Goal: Information Seeking & Learning: Compare options

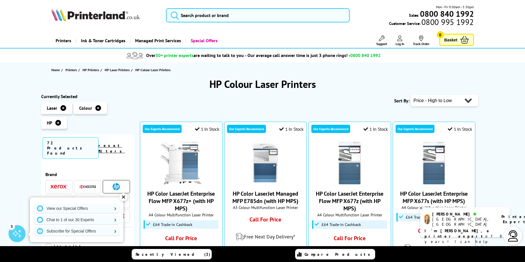
click at [117, 183] on img at bounding box center [116, 186] width 7 height 7
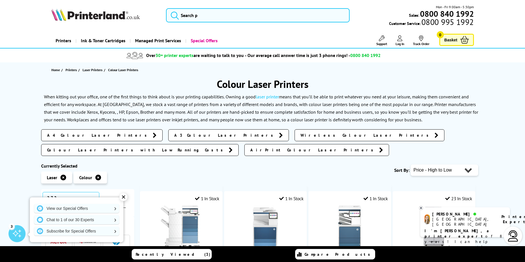
click at [123, 195] on div "✕" at bounding box center [123, 197] width 8 height 8
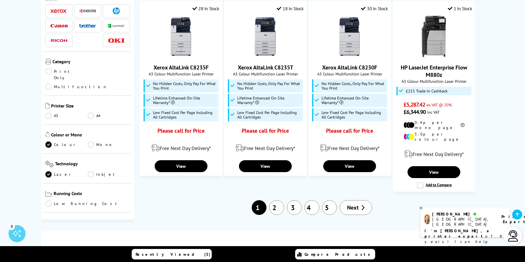
scroll to position [596, 0]
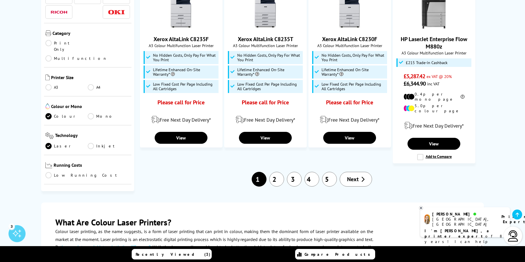
click at [298, 172] on link "3" at bounding box center [294, 179] width 15 height 15
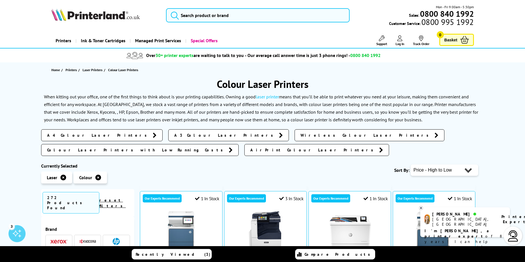
click at [468, 165] on select "Popularity Rating Price - Low to High Price - High to Low Running Costs - Low t…" at bounding box center [444, 170] width 68 height 11
select select "Price Ascending"
click at [410, 165] on select "Popularity Rating Price - Low to High Price - High to Low Running Costs - Low t…" at bounding box center [444, 170] width 68 height 11
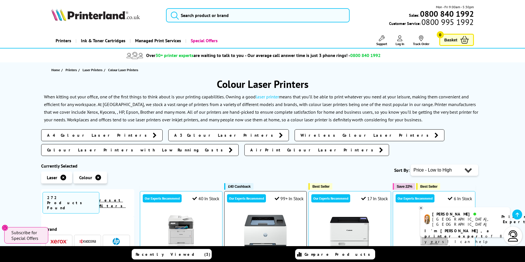
scroll to position [142, 0]
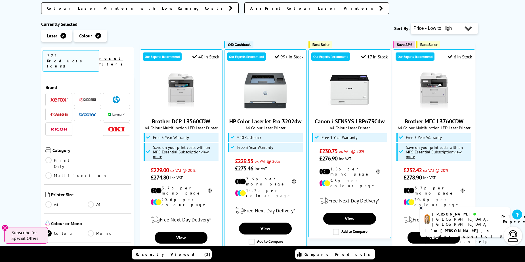
click at [108, 96] on span at bounding box center [116, 99] width 17 height 7
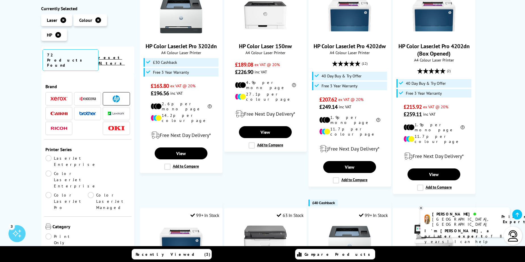
scroll to position [85, 0]
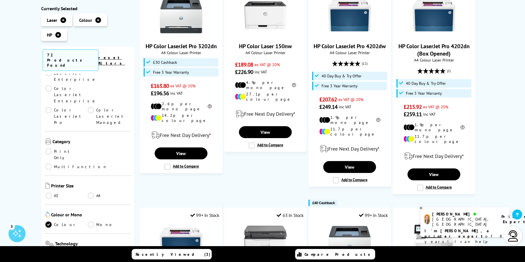
click at [90, 164] on link "Multifunction" at bounding box center [76, 167] width 62 height 6
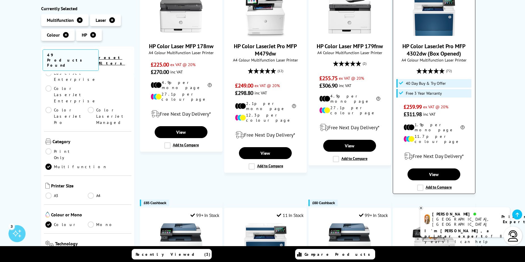
scroll to position [85, 0]
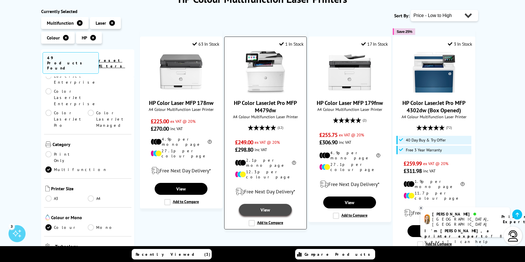
click at [267, 204] on link "View" at bounding box center [265, 210] width 53 height 12
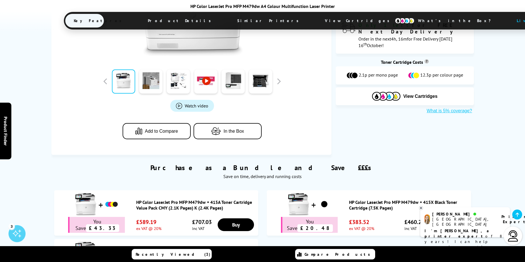
scroll to position [284, 0]
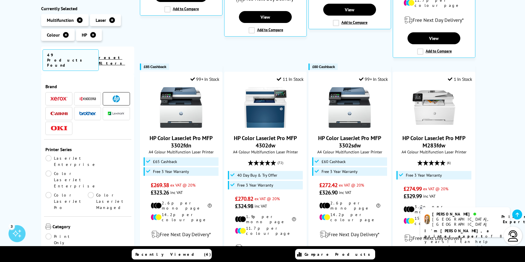
scroll to position [113, 0]
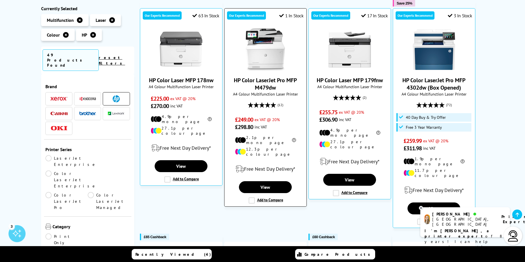
click at [250, 197] on label "Add to Compare" at bounding box center [265, 200] width 35 height 6
click at [0, 0] on input "Add to Compare" at bounding box center [0, 0] width 0 height 0
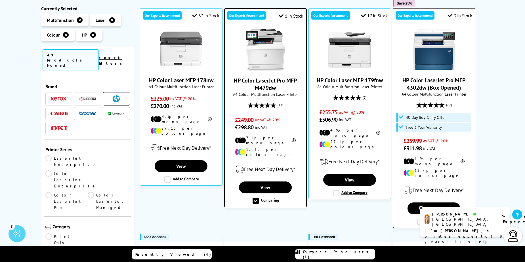
scroll to position [170, 0]
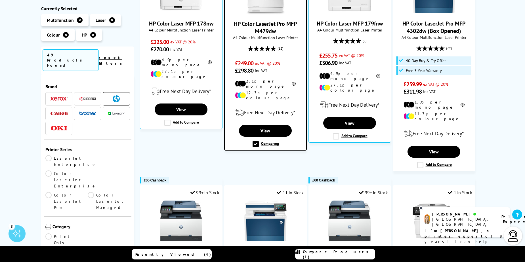
click at [420, 162] on label "Add to Compare" at bounding box center [434, 165] width 35 height 6
click at [0, 0] on input "Add to Compare" at bounding box center [0, 0] width 0 height 0
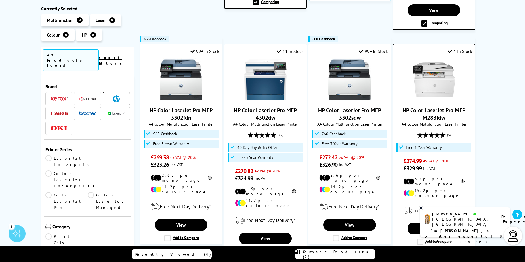
scroll to position [369, 0]
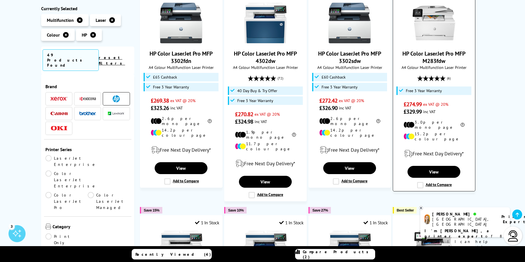
click at [421, 182] on label "Add to Compare" at bounding box center [434, 185] width 35 height 6
click at [0, 0] on input "Add to Compare" at bounding box center [0, 0] width 0 height 0
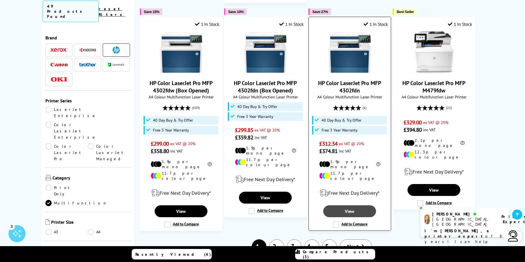
scroll to position [652, 0]
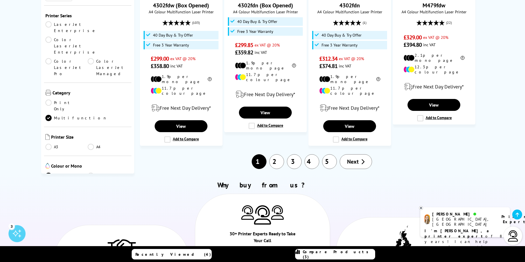
click at [274, 154] on link "2" at bounding box center [276, 161] width 15 height 15
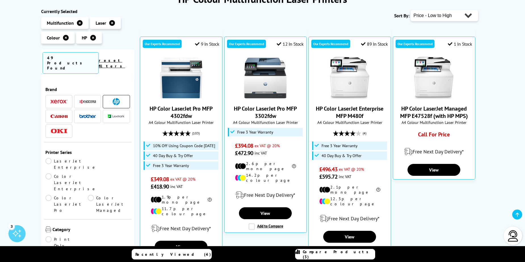
scroll to position [85, 0]
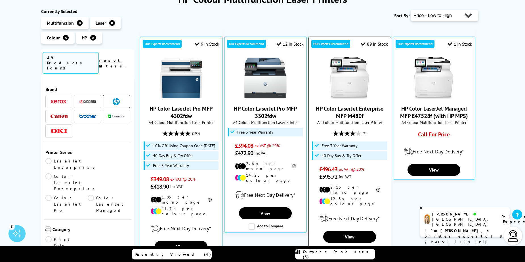
click at [334, 247] on label "Add to Compare" at bounding box center [350, 250] width 35 height 6
click at [0, 0] on input "Add to Compare" at bounding box center [0, 0] width 0 height 0
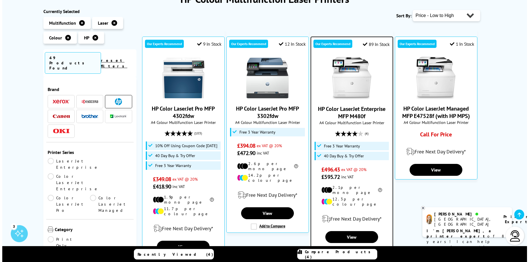
scroll to position [170, 0]
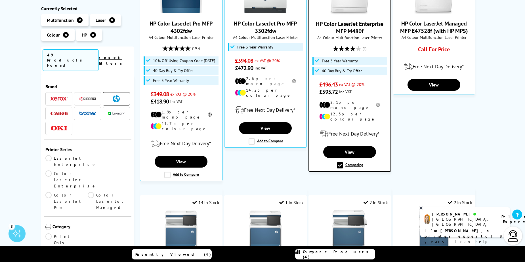
click at [332, 253] on span "Compare Products (4)" at bounding box center [339, 254] width 72 height 10
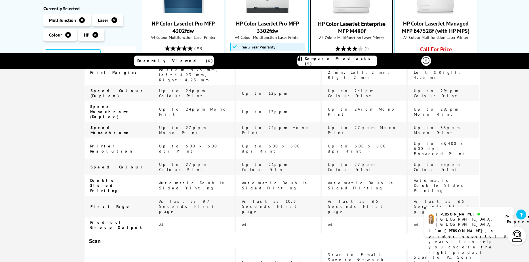
scroll to position [0, 0]
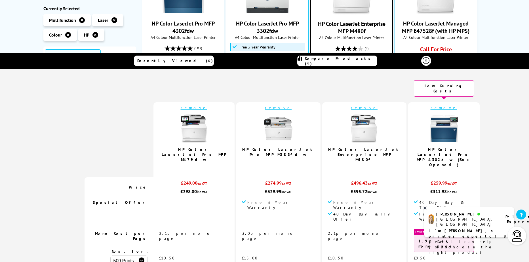
click at [265, 105] on link "remove" at bounding box center [278, 107] width 27 height 5
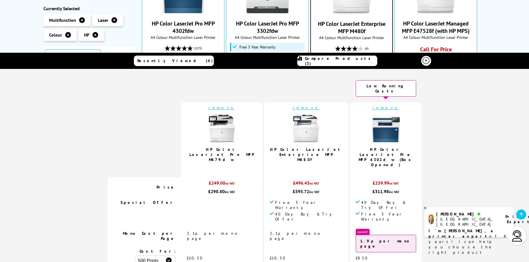
click at [296, 105] on link "remove" at bounding box center [306, 107] width 27 height 5
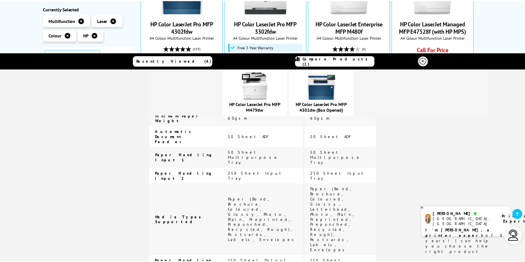
scroll to position [1045, 0]
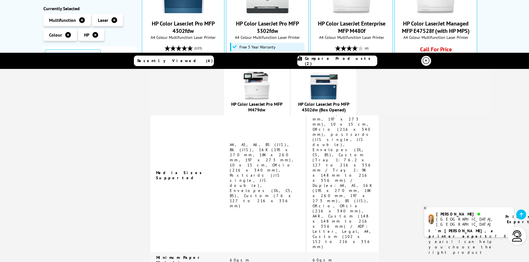
click at [423, 60] on icon at bounding box center [426, 60] width 7 height 7
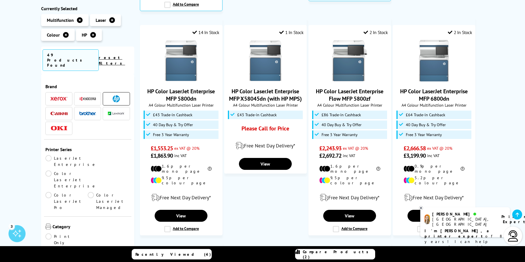
scroll to position [142, 0]
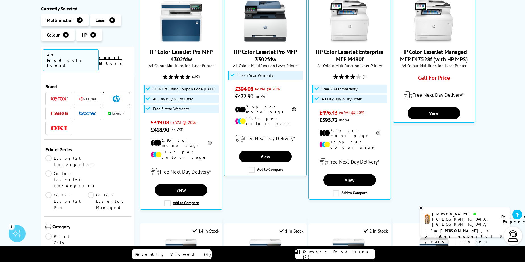
click at [338, 255] on span "Compare Products (2)" at bounding box center [339, 254] width 72 height 10
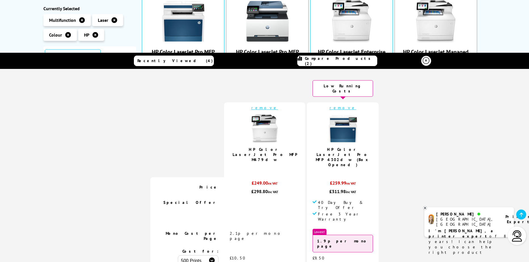
click at [426, 207] on icon at bounding box center [425, 208] width 2 height 2
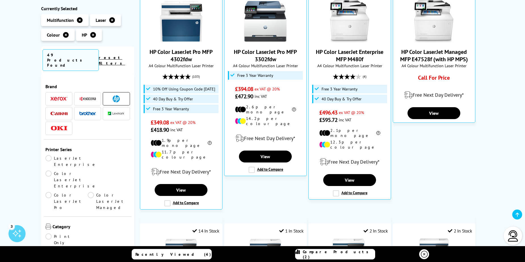
click at [345, 251] on link "Compare Products (2)" at bounding box center [335, 254] width 80 height 10
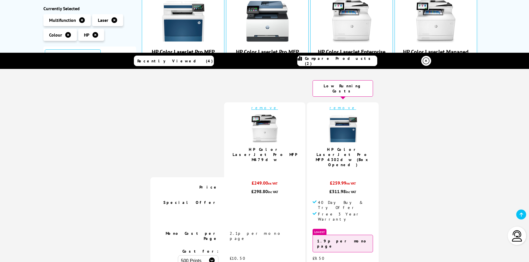
click at [423, 58] on icon at bounding box center [426, 60] width 7 height 7
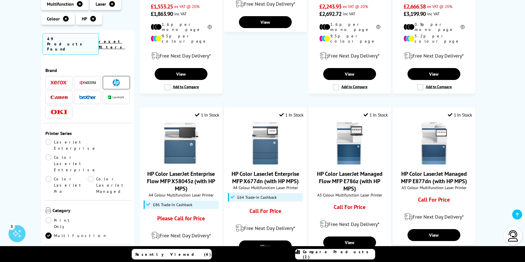
scroll to position [539, 0]
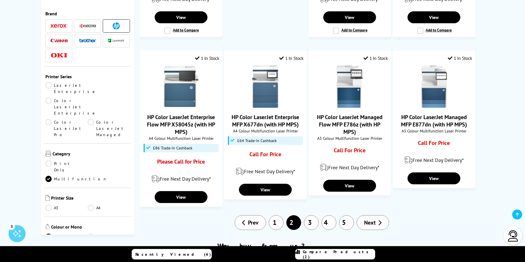
click at [275, 215] on link "1" at bounding box center [276, 222] width 15 height 15
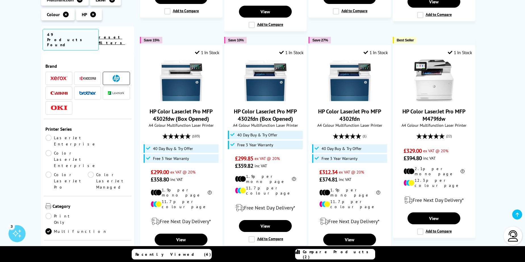
scroll to position [624, 0]
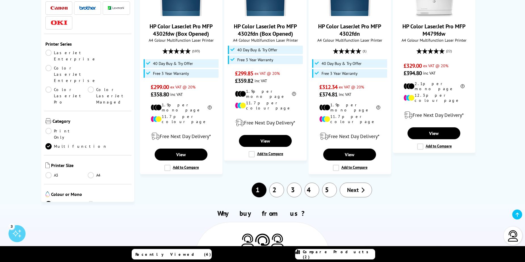
click at [274, 183] on link "2" at bounding box center [276, 190] width 15 height 15
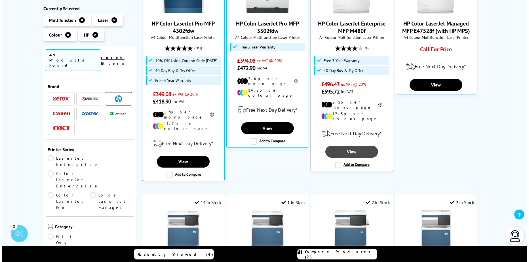
scroll to position [142, 0]
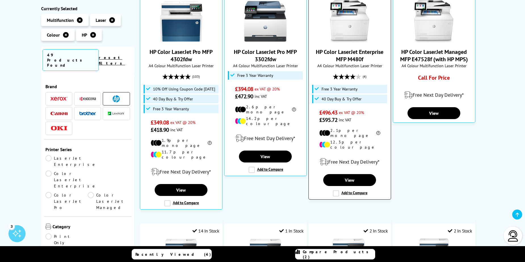
click at [337, 190] on label "Add to Compare" at bounding box center [350, 193] width 35 height 6
click at [0, 0] on input "Add to Compare" at bounding box center [0, 0] width 0 height 0
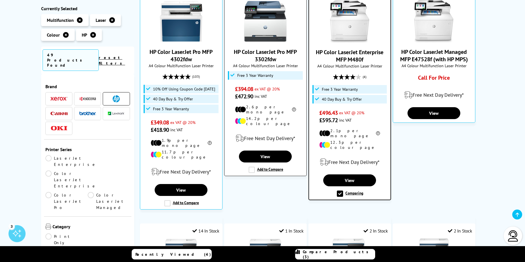
click at [253, 167] on label "Add to Compare" at bounding box center [265, 170] width 35 height 6
click at [0, 0] on input "Add to Compare" at bounding box center [0, 0] width 0 height 0
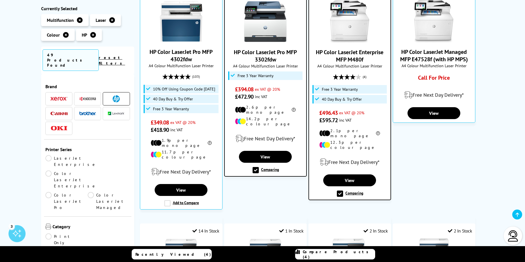
click at [343, 254] on span "Compare Products (4)" at bounding box center [339, 254] width 72 height 10
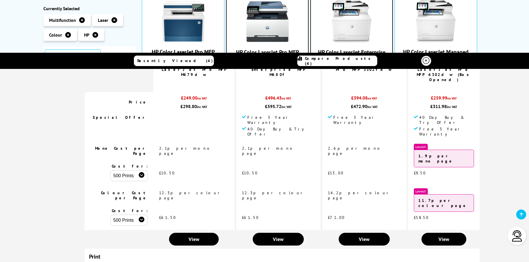
scroll to position [0, 0]
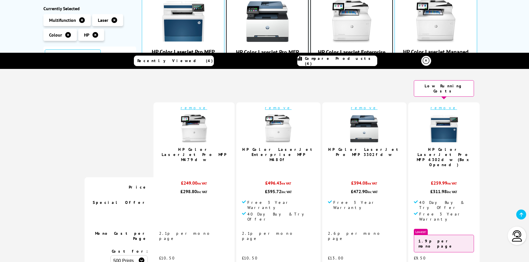
click at [351, 105] on link "remove" at bounding box center [364, 107] width 27 height 5
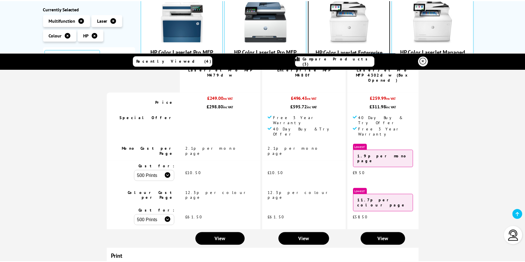
scroll to position [28, 0]
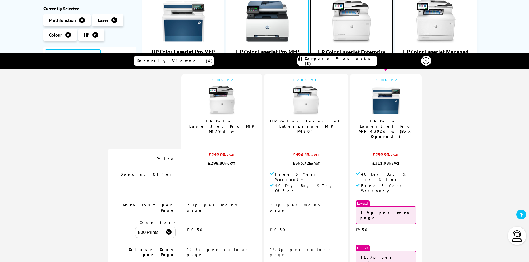
click at [423, 60] on icon at bounding box center [426, 60] width 7 height 7
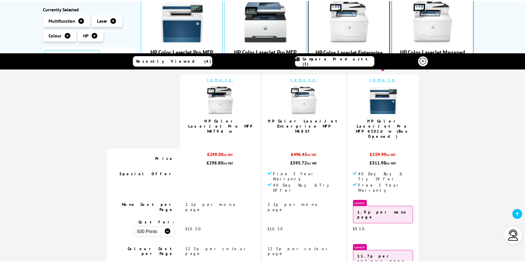
scroll to position [0, 0]
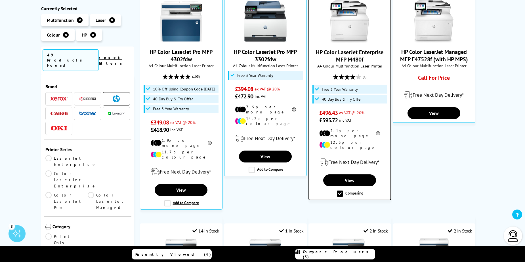
click at [330, 253] on span "Compare Products (3)" at bounding box center [339, 254] width 72 height 10
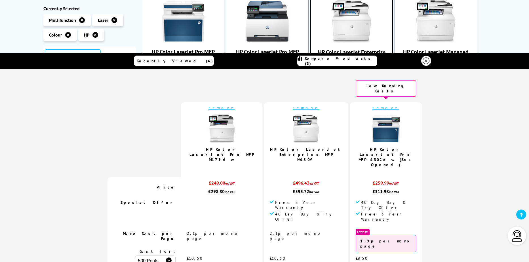
click at [179, 46] on div "HP Color LaserJet Pro MFP 4302fdw A4 Colour Multifunction Laser Printer 10% Off…" at bounding box center [183, 67] width 76 height 134
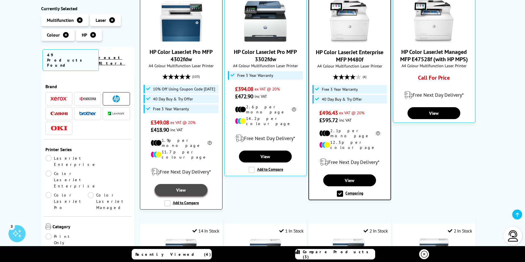
click at [178, 184] on link "View" at bounding box center [181, 190] width 53 height 12
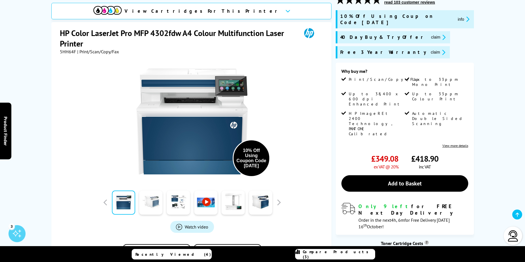
click at [151, 191] on link at bounding box center [150, 203] width 23 height 24
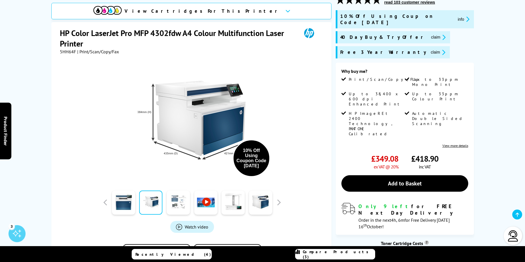
click at [180, 193] on link at bounding box center [178, 203] width 23 height 24
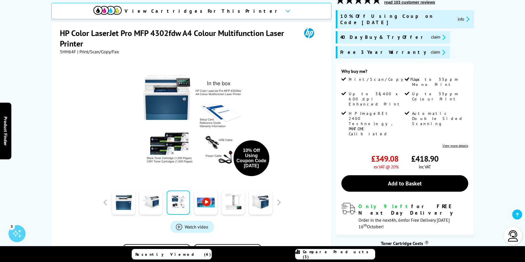
click at [207, 193] on link at bounding box center [205, 203] width 23 height 24
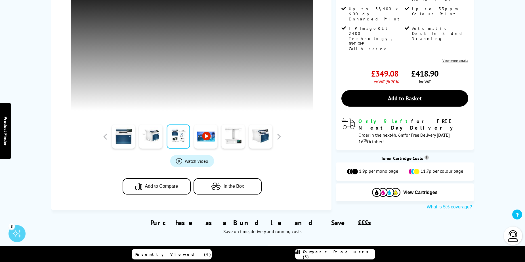
scroll to position [57, 0]
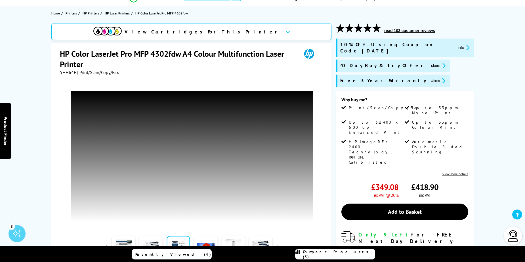
click at [95, 52] on h1 "HP Color LaserJet Pro MFP 4302fdw A4 Colour Multifunction Laser Printer" at bounding box center [178, 59] width 236 height 21
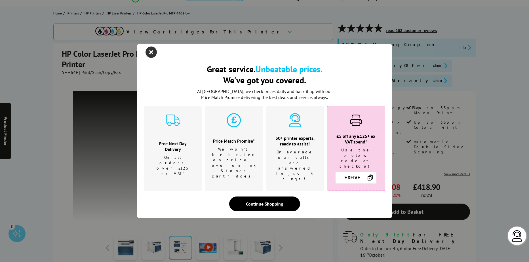
click at [148, 55] on icon "close modal" at bounding box center [151, 52] width 11 height 11
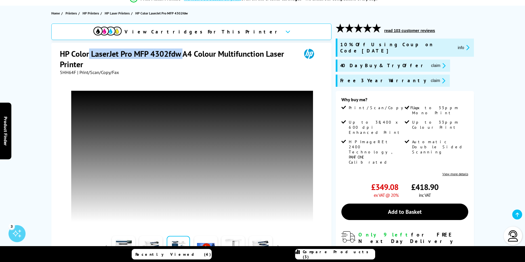
drag, startPoint x: 89, startPoint y: 52, endPoint x: 183, endPoint y: 52, distance: 94.2
click at [183, 52] on h1 "HP Color LaserJet Pro MFP 4302fdw A4 Colour Multifunction Laser Printer" at bounding box center [178, 59] width 236 height 21
copy h1 "LaserJet Pro MFP 4302fdw"
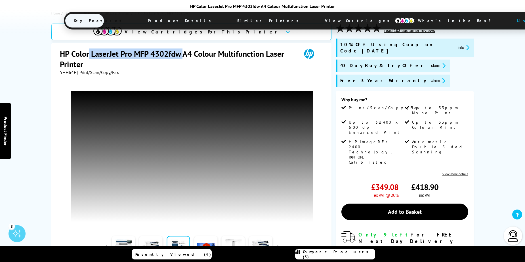
scroll to position [142, 0]
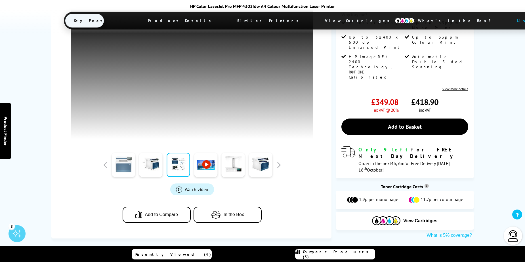
click at [120, 158] on link at bounding box center [123, 165] width 23 height 24
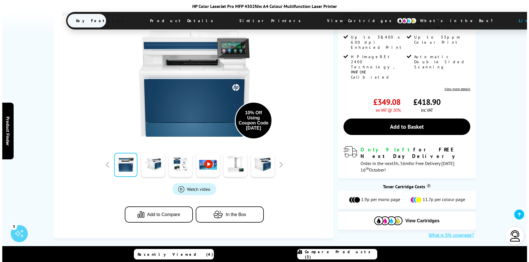
scroll to position [0, 0]
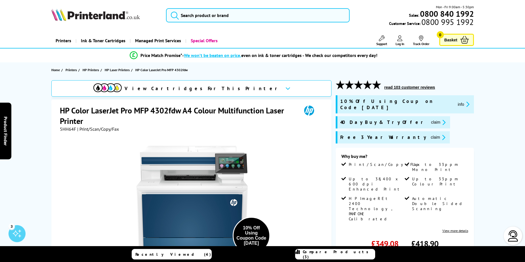
click at [298, 123] on div "HP Color LaserJet Pro MFP 4302fdw A4 Colour Multifunction Laser Printer" at bounding box center [192, 115] width 265 height 21
drag, startPoint x: 150, startPoint y: 111, endPoint x: 181, endPoint y: 110, distance: 30.6
click at [181, 110] on h1 "HP Color LaserJet Pro MFP 4302fdw A4 Colour Multifunction Laser Printer" at bounding box center [178, 115] width 236 height 21
copy h1 "4302fdw"
click at [195, 16] on input "search" at bounding box center [258, 15] width 184 height 14
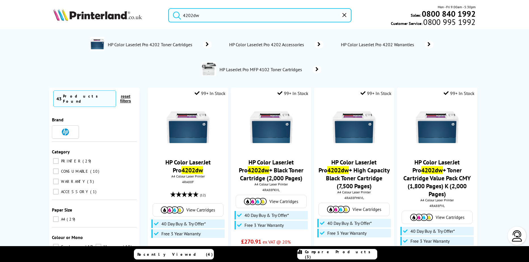
type input "4202dw"
click at [168, 8] on button "submit" at bounding box center [175, 14] width 14 height 12
click at [184, 161] on link "HP Color LaserJet Pro 4202dw" at bounding box center [187, 167] width 45 height 16
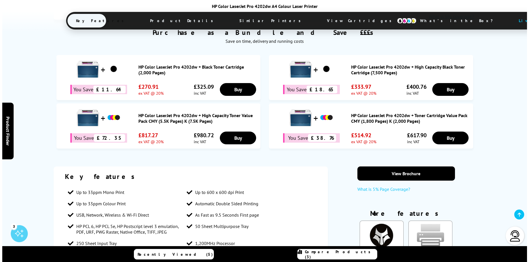
scroll to position [199, 0]
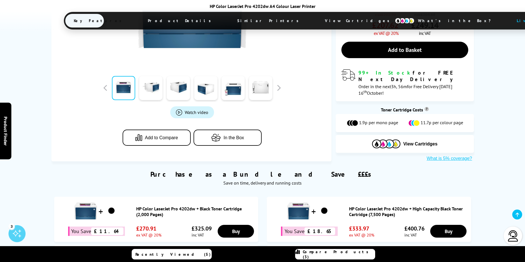
click at [165, 136] on span "Add to Compare" at bounding box center [161, 137] width 33 height 5
click at [339, 252] on span "Compare Products (4)" at bounding box center [339, 254] width 72 height 10
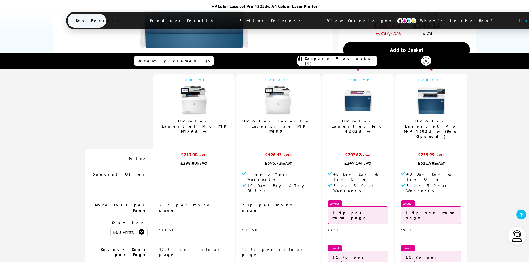
scroll to position [0, 0]
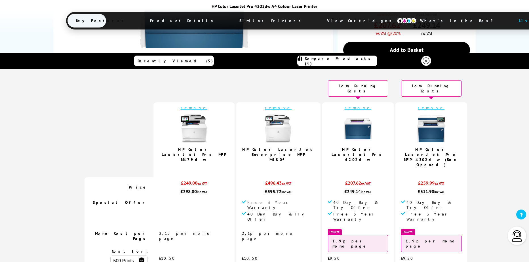
click at [345, 105] on link "remove" at bounding box center [358, 107] width 27 height 5
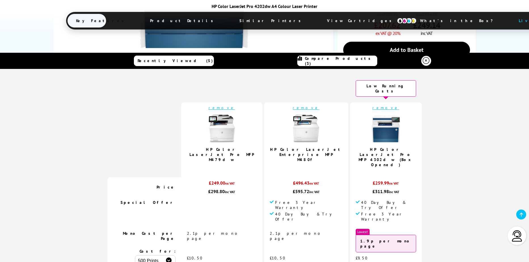
click at [361, 147] on link "HP Color LaserJet Pro MFP 4302dw (Box Opened)" at bounding box center [386, 157] width 54 height 20
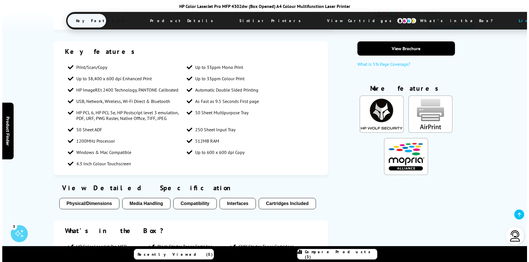
scroll to position [284, 0]
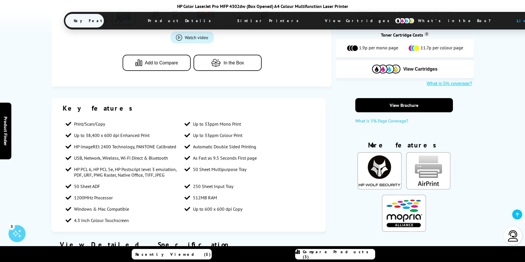
click at [331, 254] on span "Compare Products (3)" at bounding box center [339, 254] width 72 height 10
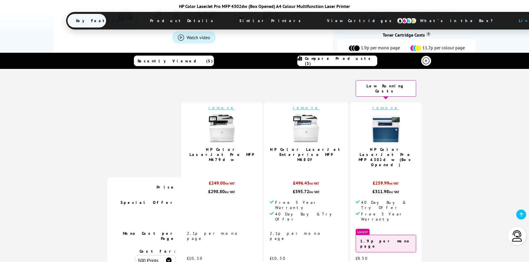
click at [299, 105] on link "remove" at bounding box center [306, 107] width 27 height 5
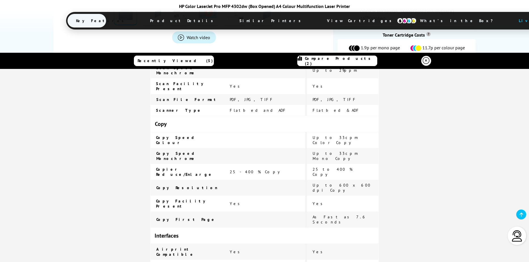
scroll to position [425, 0]
